Goal: Task Accomplishment & Management: Complete application form

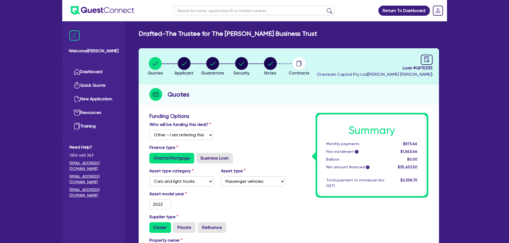
select select "Other"
select select "CARS_AND_LIGHT_TRUCKS"
select select "PASSENGER_VEHICLES"
click at [205, 9] on input "text" at bounding box center [254, 10] width 160 height 9
type input "muscle"
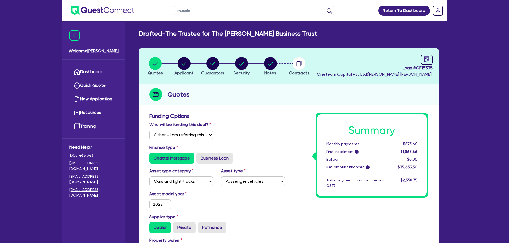
click button "submit" at bounding box center [329, 11] width 9 height 7
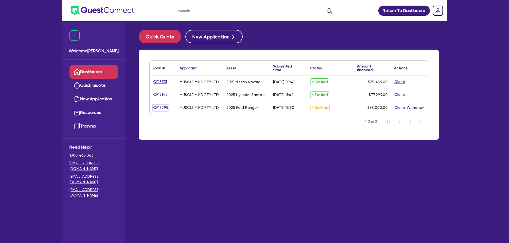
click at [164, 109] on link "QF15295" at bounding box center [161, 108] width 16 height 6
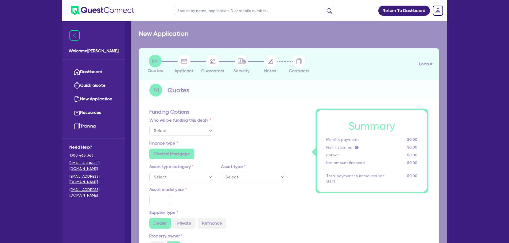
select select "Other"
select select "CARS_AND_LIGHT_TRUCKS"
type input "2025"
radio input "true"
type input "85,000"
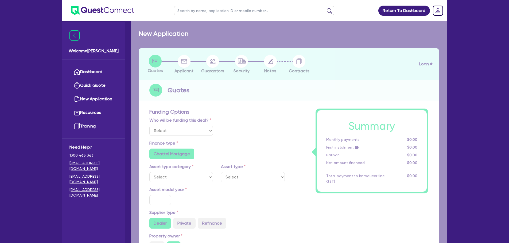
type input "5"
type input "4,250"
type input "9.5"
radio input "false"
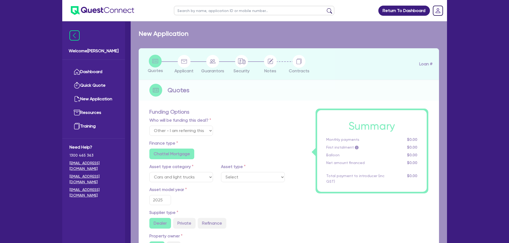
select select "VANS_AND_UTES"
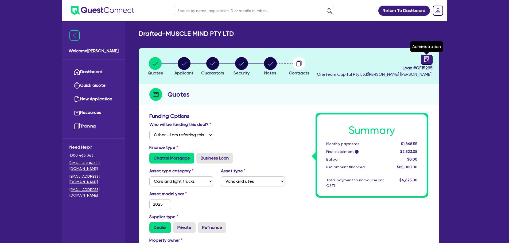
click at [429, 60] on icon "audit" at bounding box center [427, 59] width 6 height 6
select select "DRAFTED_AMENDED"
select select "Other"
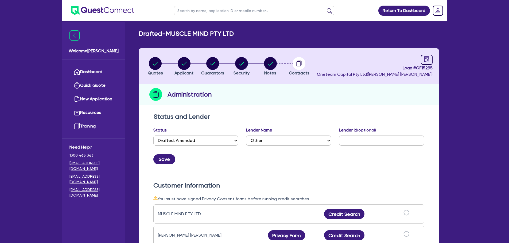
drag, startPoint x: 186, startPoint y: 9, endPoint x: 200, endPoint y: 6, distance: 13.4
click at [186, 9] on input "text" at bounding box center [254, 10] width 160 height 9
type input "muscle"
click button "submit" at bounding box center [329, 11] width 9 height 7
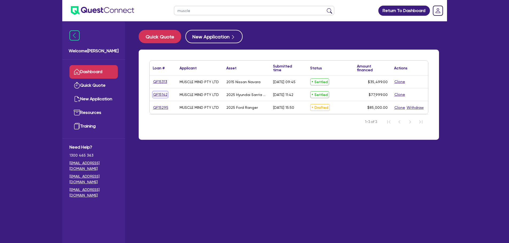
click at [153, 92] on link "QF15142" at bounding box center [160, 95] width 15 height 6
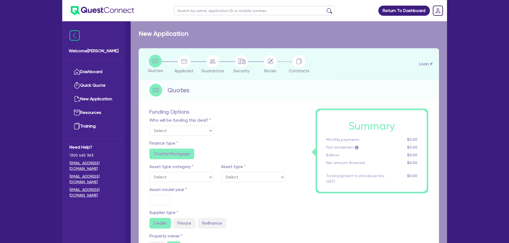
select select "Other"
select select "CARS_AND_LIGHT_TRUCKS"
type input "2025"
radio input "true"
type input "78,000"
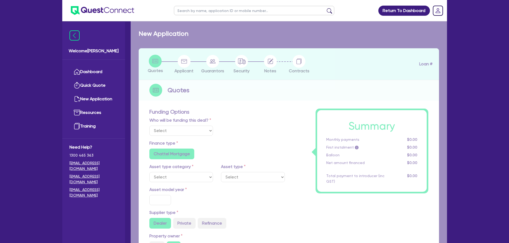
type input "500"
type input "5.96"
type input "4,650"
type input "10"
type input "453.64"
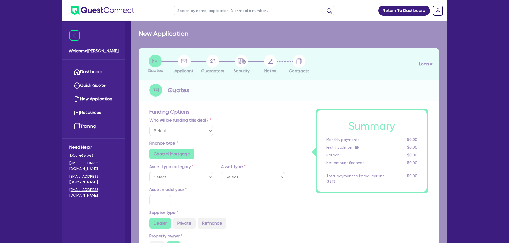
radio input "true"
radio input "false"
select select "PASSENGER_VEHICLES"
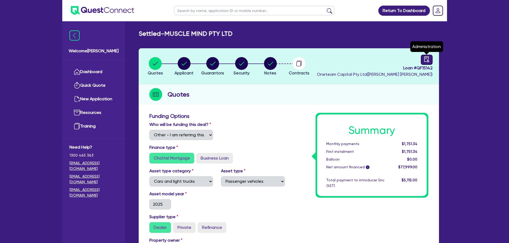
click at [423, 61] on div at bounding box center [427, 60] width 12 height 10
select select "SETTLED"
select select "Shift"
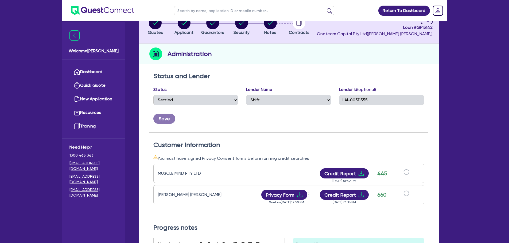
scroll to position [80, 0]
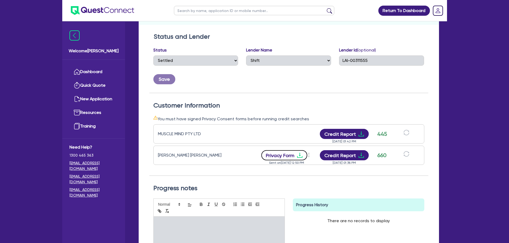
click at [286, 157] on button "Privacy Form" at bounding box center [284, 155] width 46 height 10
click at [314, 84] on div "Status and Lender Status Select Quoted Drafted: New Drafted: Amended Submitted:…" at bounding box center [288, 63] width 279 height 60
click at [340, 68] on div "Lender Id (optional) LAI-00311555" at bounding box center [381, 58] width 93 height 23
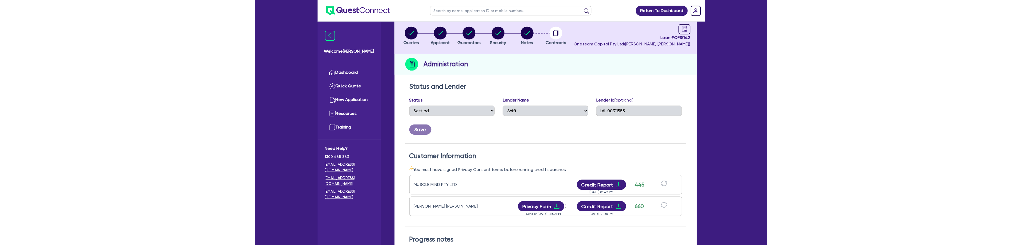
scroll to position [0, 0]
